Goal: Transaction & Acquisition: Purchase product/service

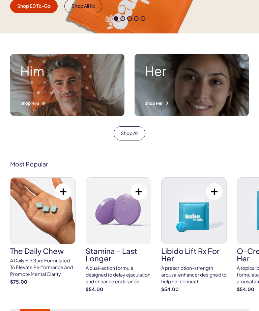
scroll to position [203, 0]
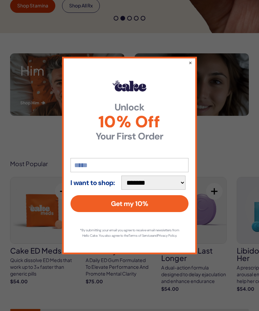
click at [233, 172] on div "**********" at bounding box center [129, 155] width 259 height 311
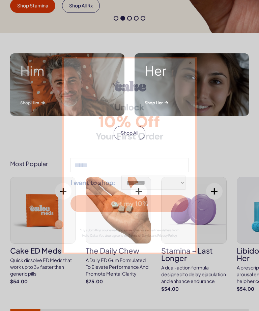
click at [228, 161] on div "Most Popular Cake ED Meds Quick dissolve ED Meds that work up to 3x faster than…" at bounding box center [129, 235] width 259 height 151
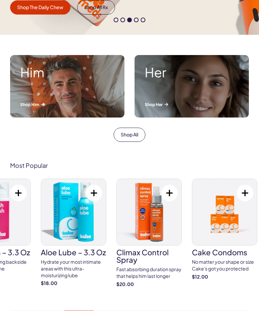
scroll to position [198, 0]
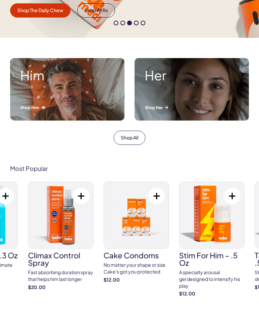
click at [65, 280] on div "Fast absorbing duration spray that helps him last longer" at bounding box center [60, 275] width 65 height 13
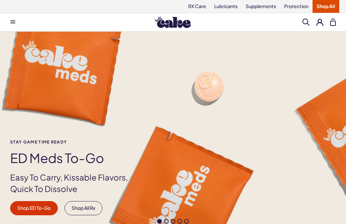
click at [260, 6] on link "Supplements" at bounding box center [260, 6] width 38 height 13
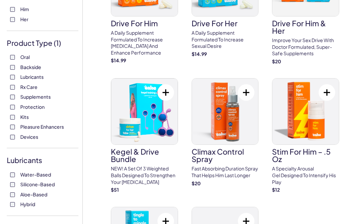
scroll to position [94, 0]
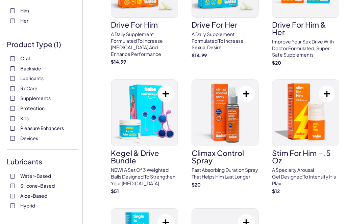
click at [27, 134] on span "Devices" at bounding box center [29, 138] width 18 height 9
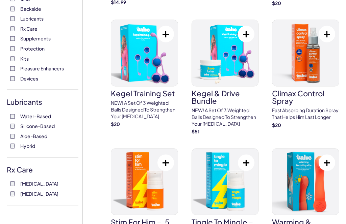
scroll to position [136, 0]
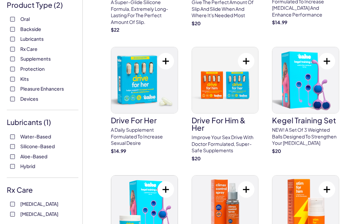
scroll to position [151, 0]
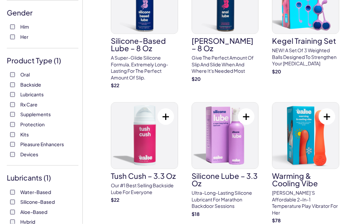
scroll to position [82, 0]
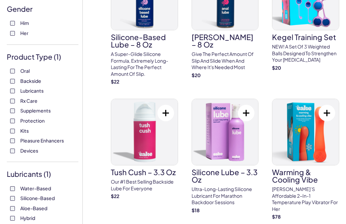
click at [9, 151] on div "Oral Backside Lubricants Rx Care Supplements Protection Kits Pleasure Enhancers…" at bounding box center [43, 111] width 72 height 86
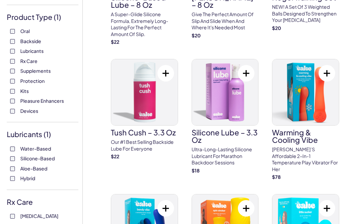
scroll to position [121, 0]
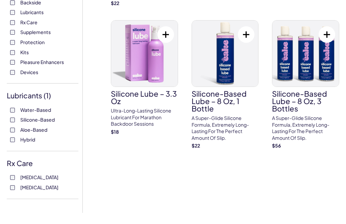
scroll to position [160, 0]
click at [20, 175] on label "Sildenafil" at bounding box center [42, 178] width 65 height 7
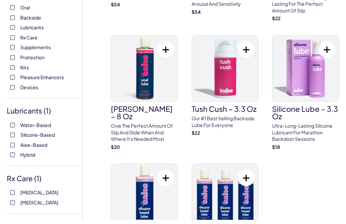
scroll to position [142, 0]
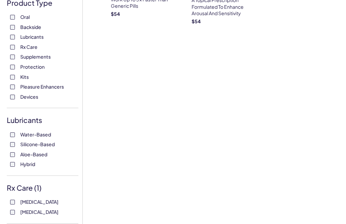
scroll to position [160, 0]
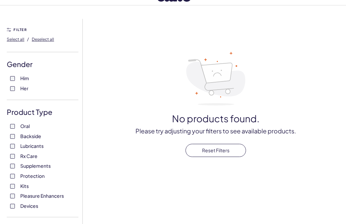
scroll to position [38, 0]
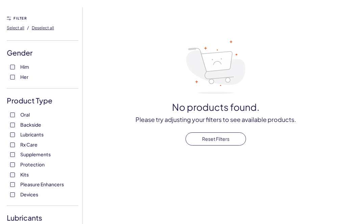
click at [20, 70] on label "Him" at bounding box center [42, 67] width 65 height 7
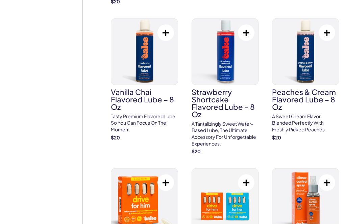
scroll to position [419, 0]
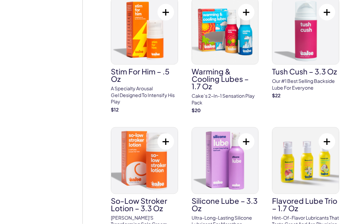
scroll to position [720, 0]
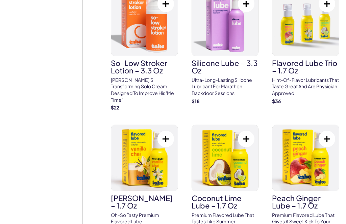
scroll to position [866, 0]
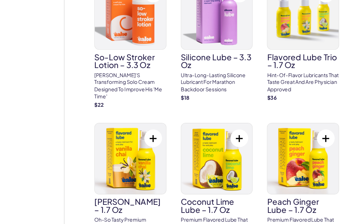
click at [66, 134] on div "48 results Filter Him FILTER Select all / Deselect all Gender ( 1 ) Him Her Pro…" at bounding box center [173, 218] width 346 height 2079
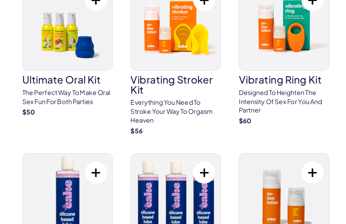
scroll to position [1842, 0]
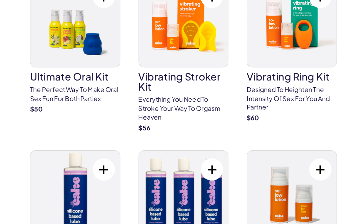
click at [272, 71] on div "vibrating ring kit Designed to heighten the intensity of sex for you and partne…" at bounding box center [305, 82] width 67 height 115
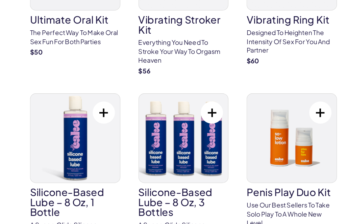
scroll to position [1884, 0]
